Goal: Check status

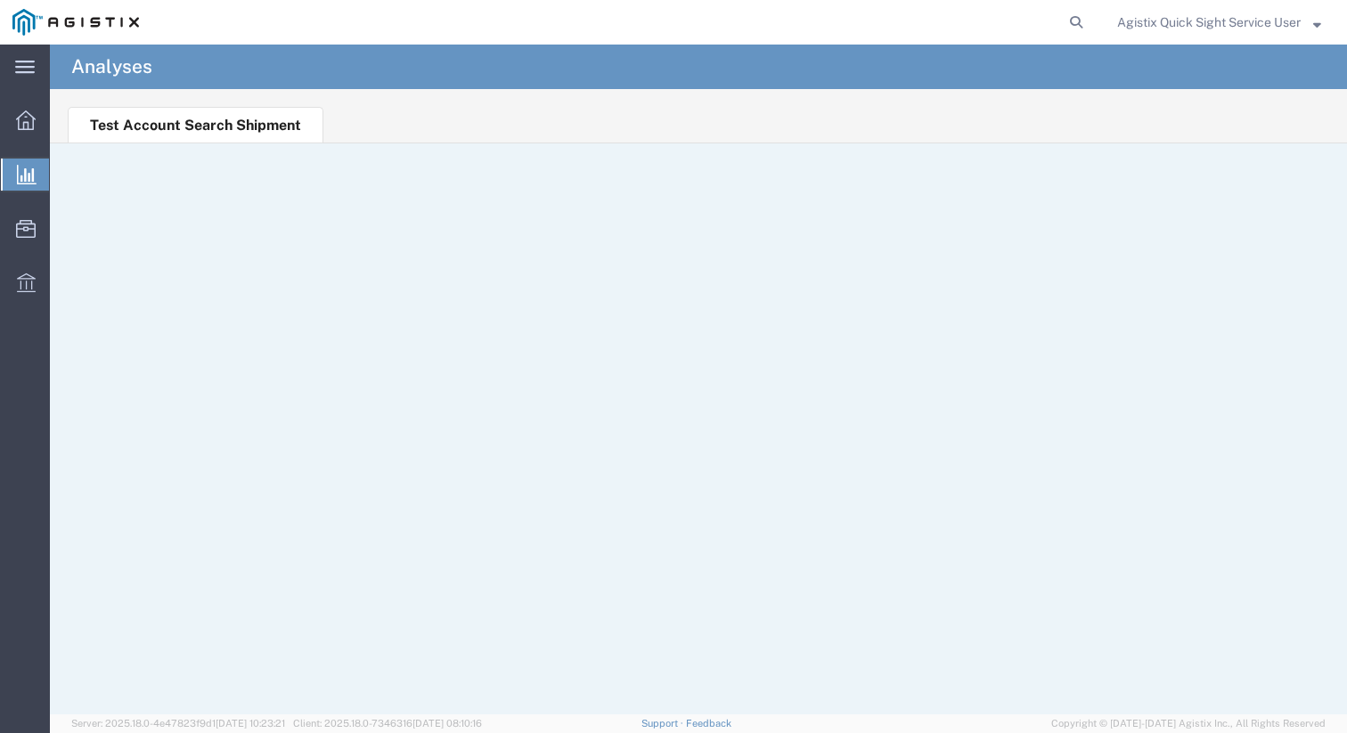
click at [51, 12] on img at bounding box center [75, 22] width 126 height 27
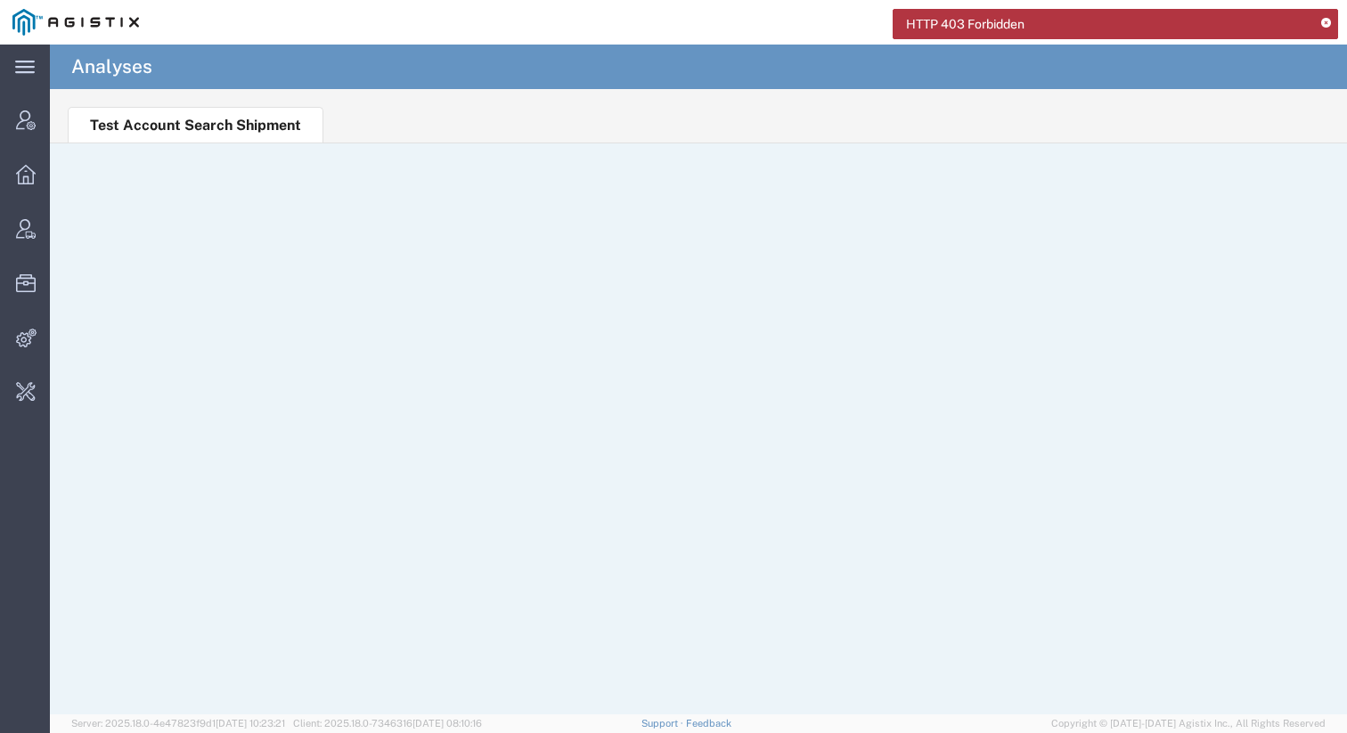
click at [1324, 16] on div "HTTP 403 Forbidden" at bounding box center [1115, 24] width 445 height 30
click at [1324, 24] on icon at bounding box center [1326, 24] width 10 height 10
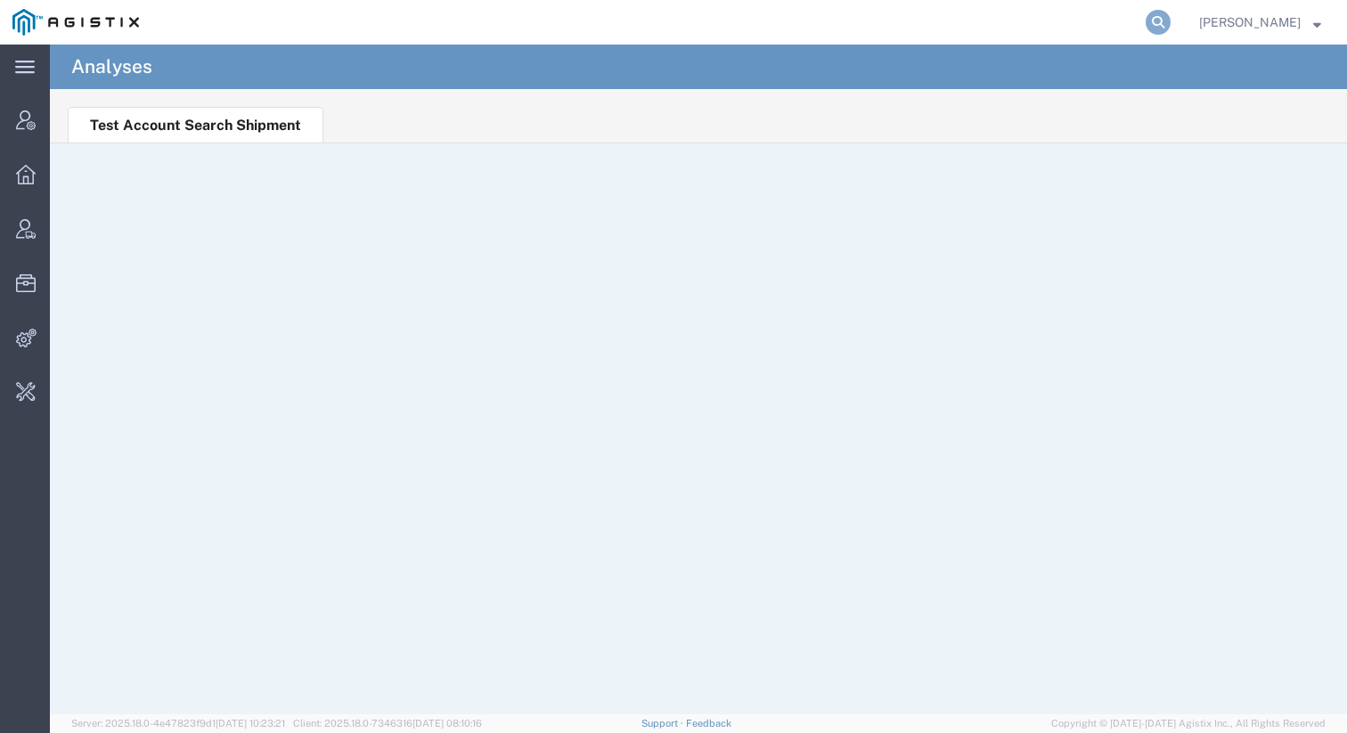
click at [1171, 20] on icon at bounding box center [1158, 22] width 25 height 25
click at [982, 11] on input "search" at bounding box center [875, 22] width 542 height 43
paste input "56255236"
type input "56255236"
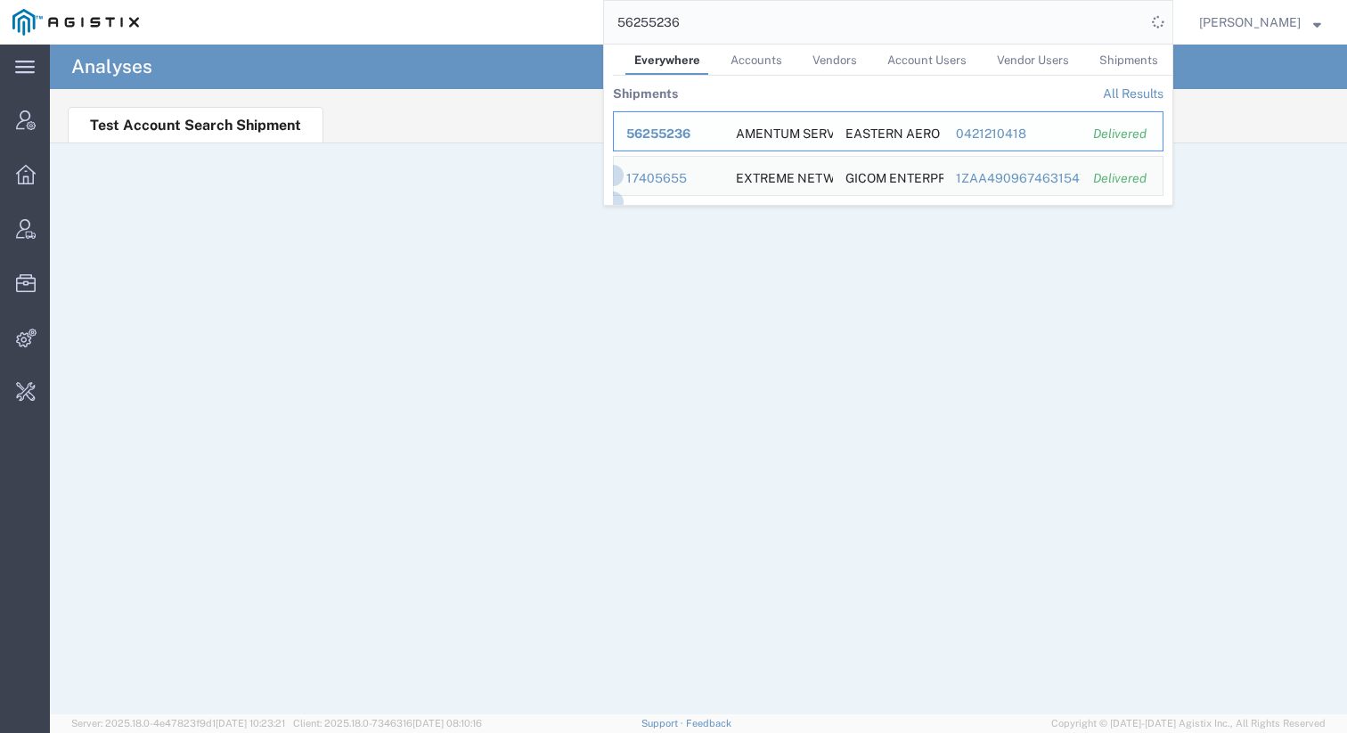
click at [682, 133] on span "56255236" at bounding box center [658, 133] width 64 height 14
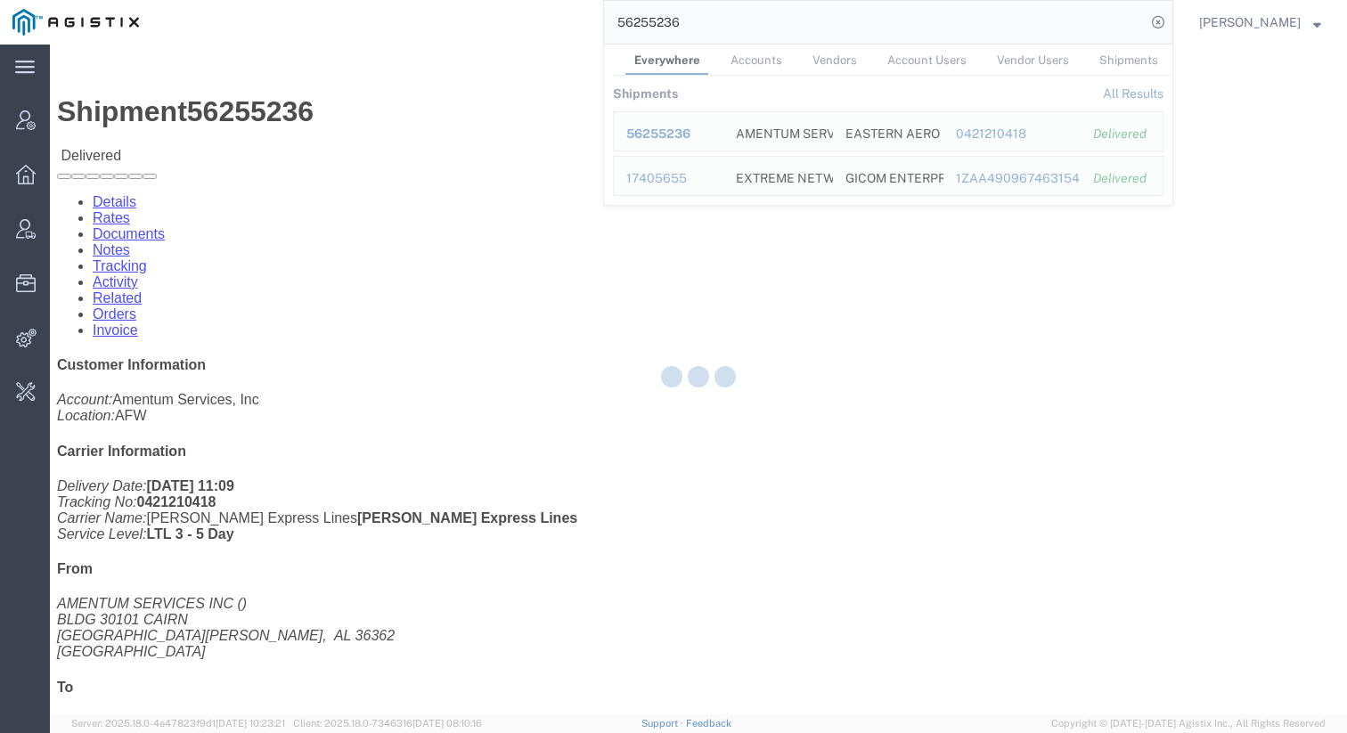
click at [645, 333] on div at bounding box center [698, 380] width 1297 height 670
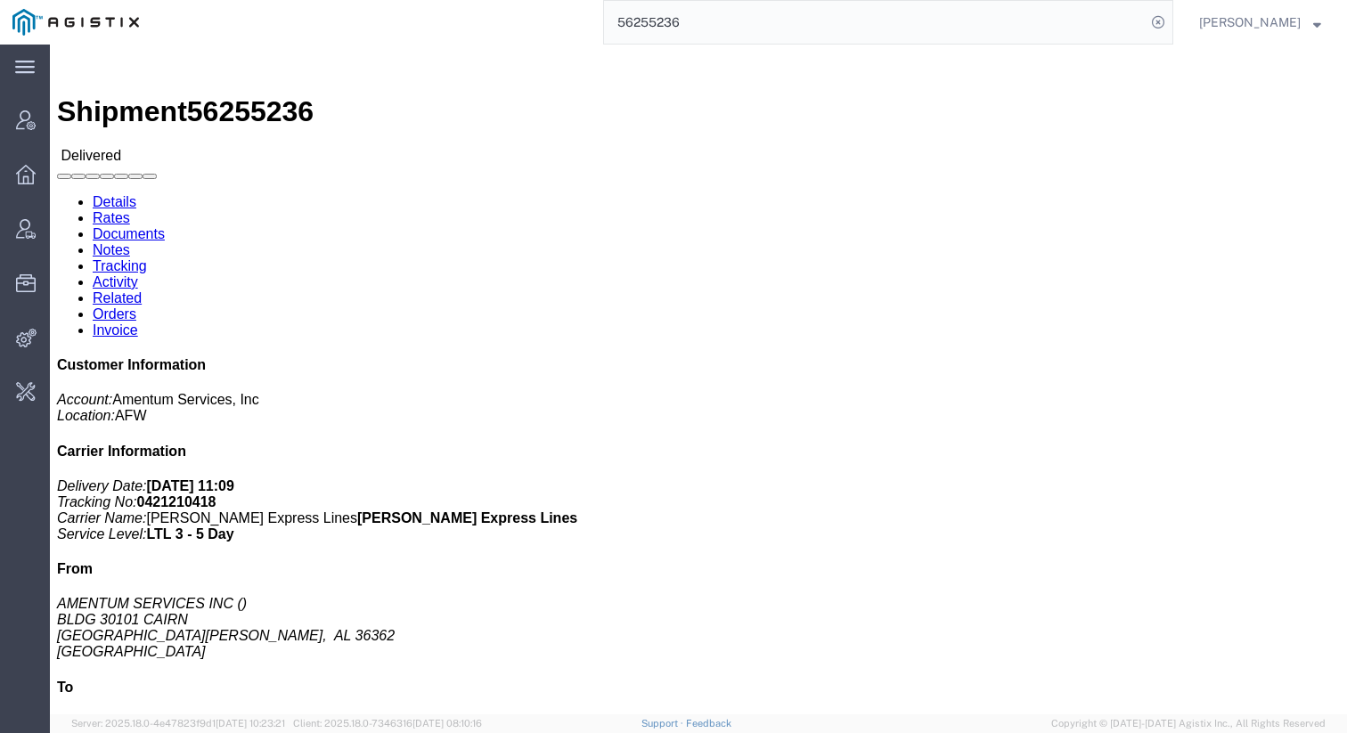
click link "Rates"
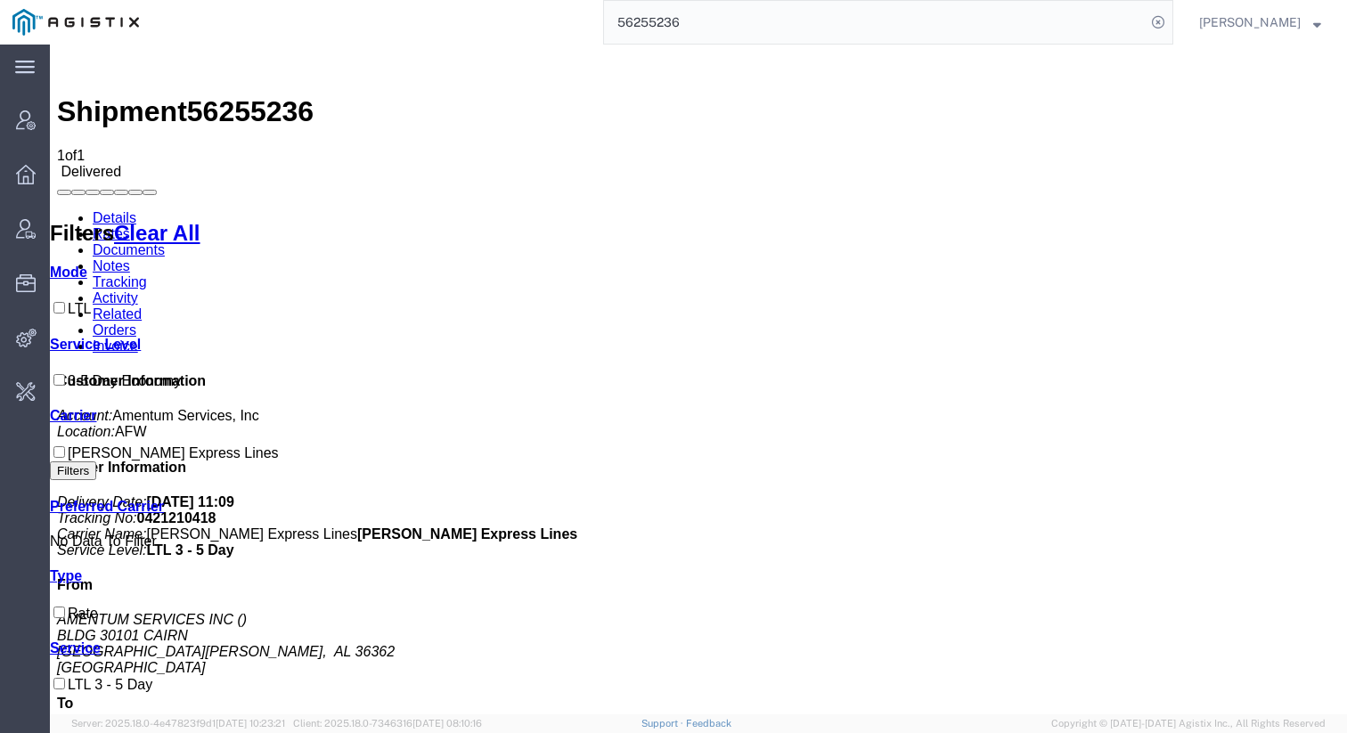
drag, startPoint x: 735, startPoint y: 271, endPoint x: 804, endPoint y: 269, distance: 68.6
drag, startPoint x: 731, startPoint y: 269, endPoint x: 774, endPoint y: 375, distance: 114.3
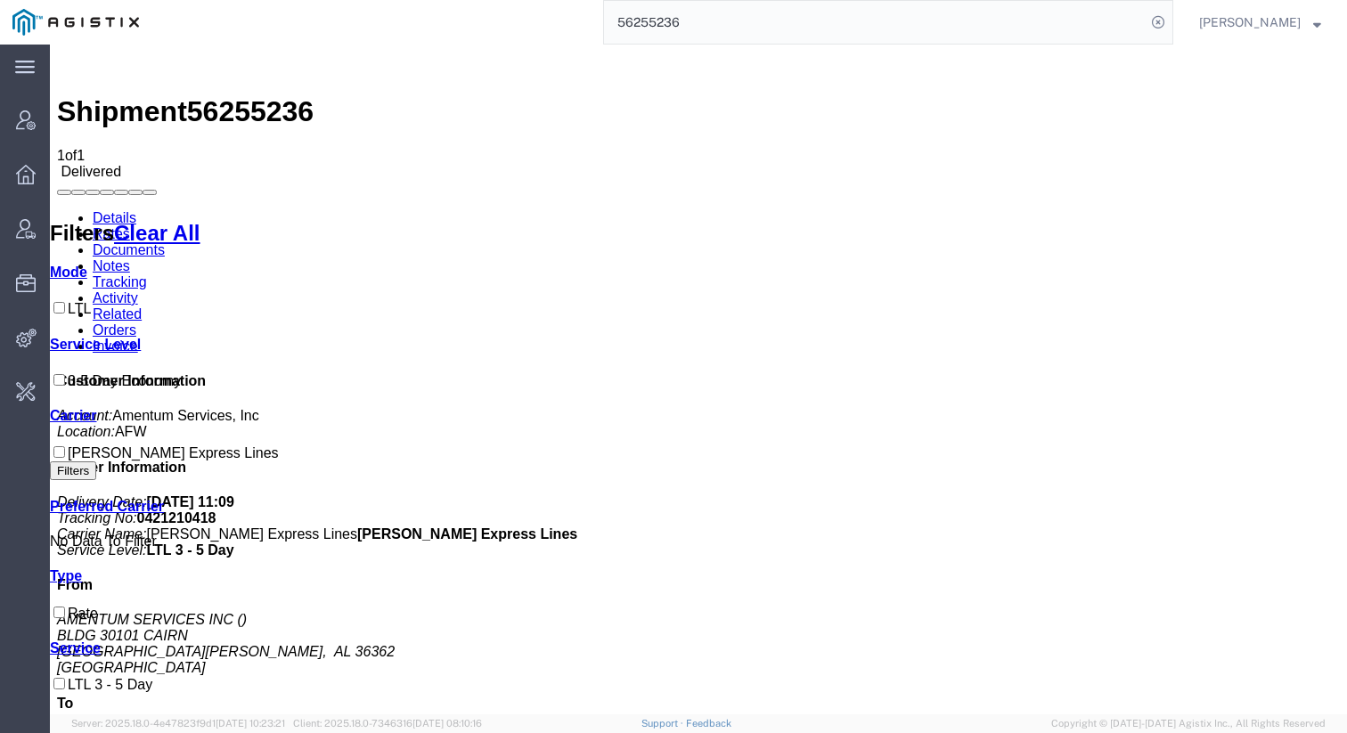
drag, startPoint x: 880, startPoint y: 361, endPoint x: 649, endPoint y: 265, distance: 250.5
